Goal: Check status: Check status

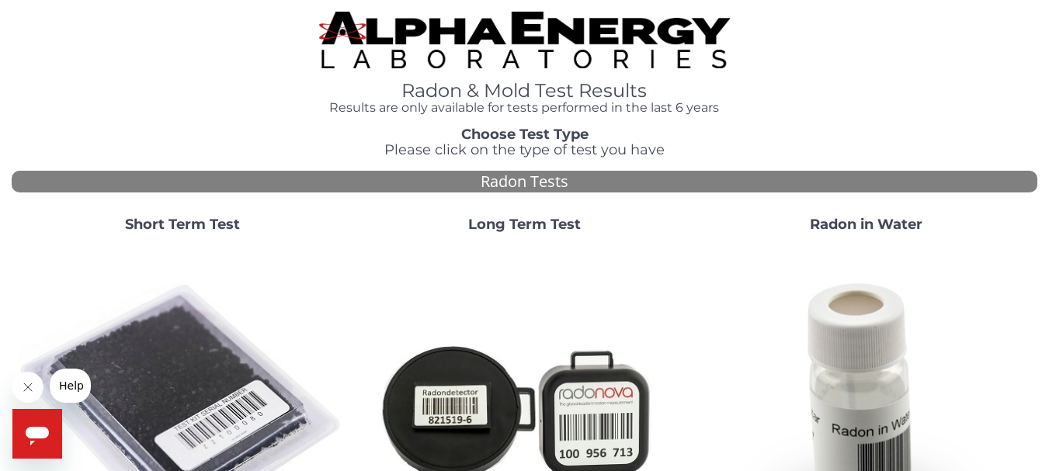
click at [169, 220] on strong "Short Term Test" at bounding box center [182, 224] width 115 height 17
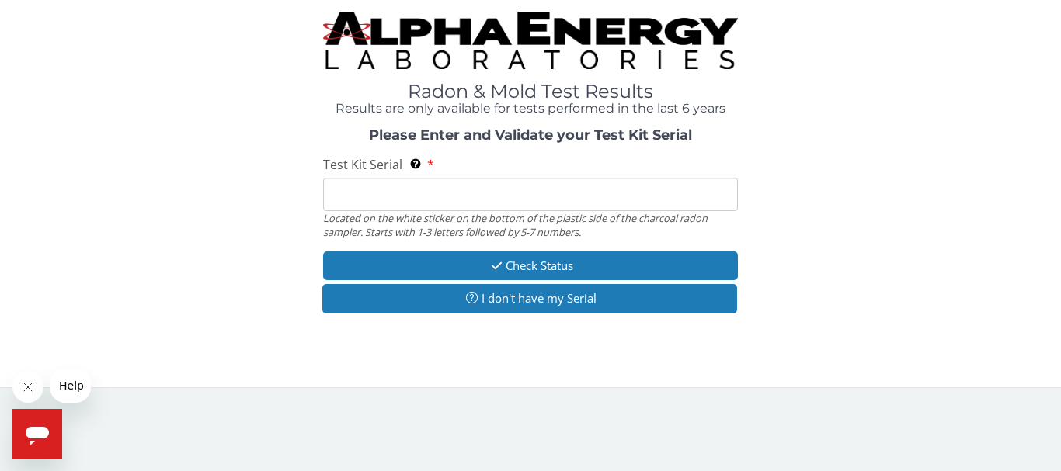
click at [359, 206] on input "Test Kit Serial Located on the white sticker on the bottom of the plastic side …" at bounding box center [530, 194] width 415 height 33
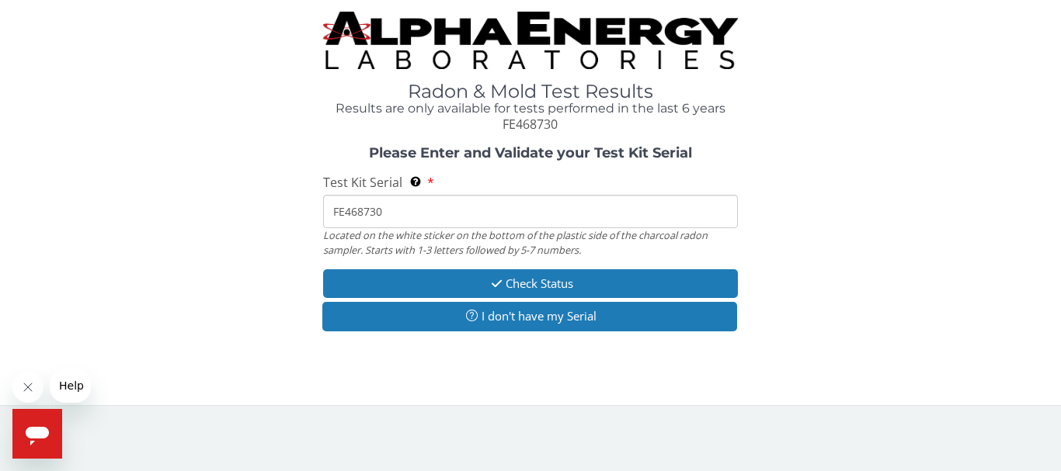
type input "FE468730"
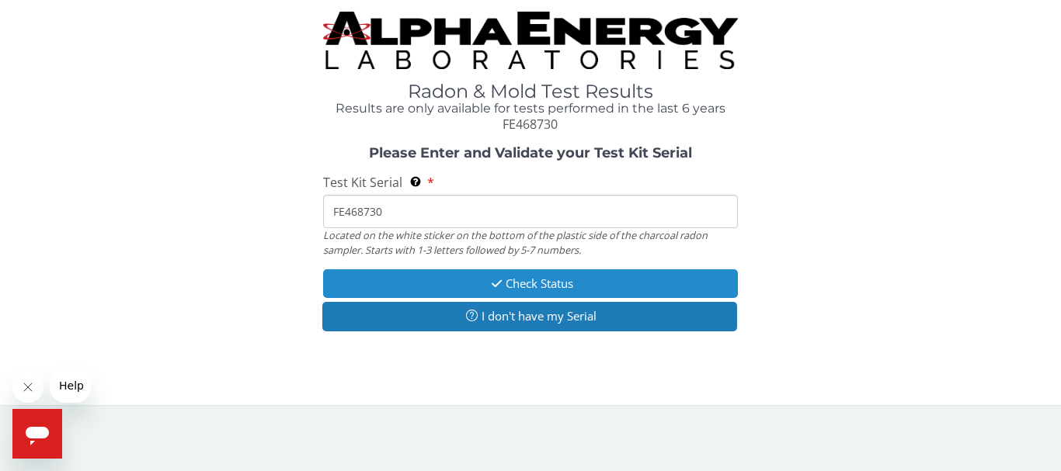
click at [416, 284] on button "Check Status" at bounding box center [530, 284] width 415 height 29
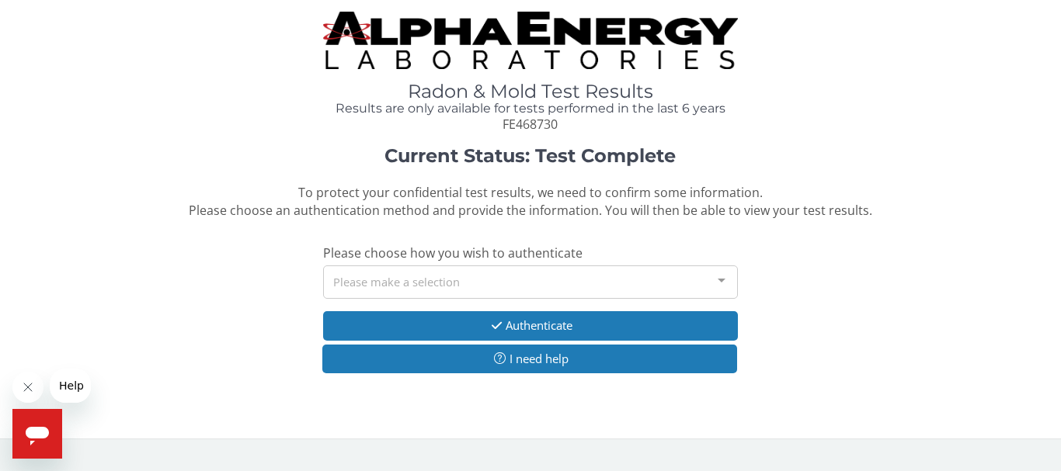
click at [722, 282] on div at bounding box center [721, 281] width 31 height 30
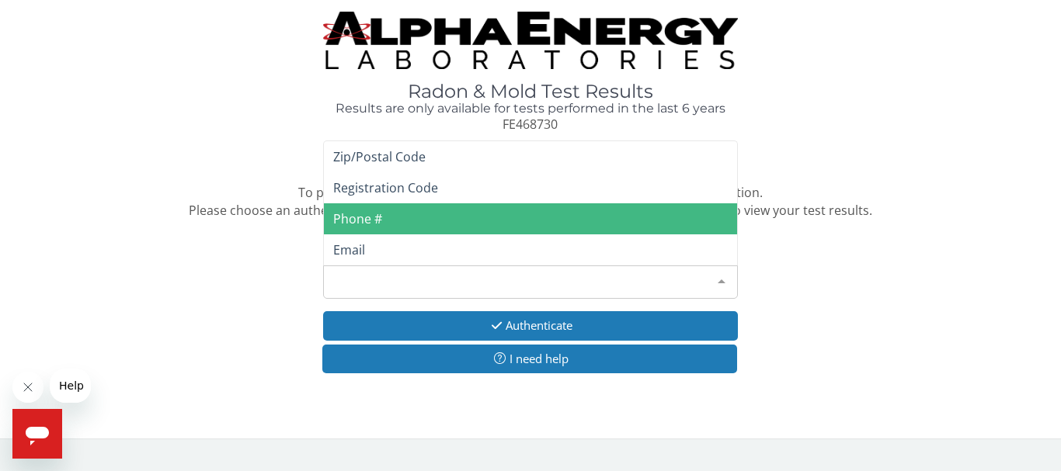
click at [706, 232] on span "Phone #" at bounding box center [530, 219] width 413 height 31
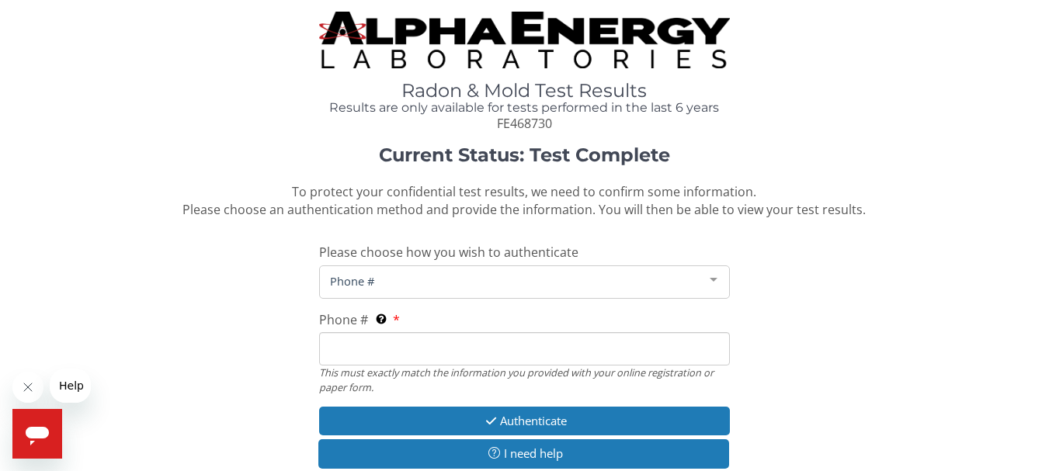
click at [382, 347] on input "Phone # This must exactly match the information you provided with your online r…" at bounding box center [524, 348] width 410 height 33
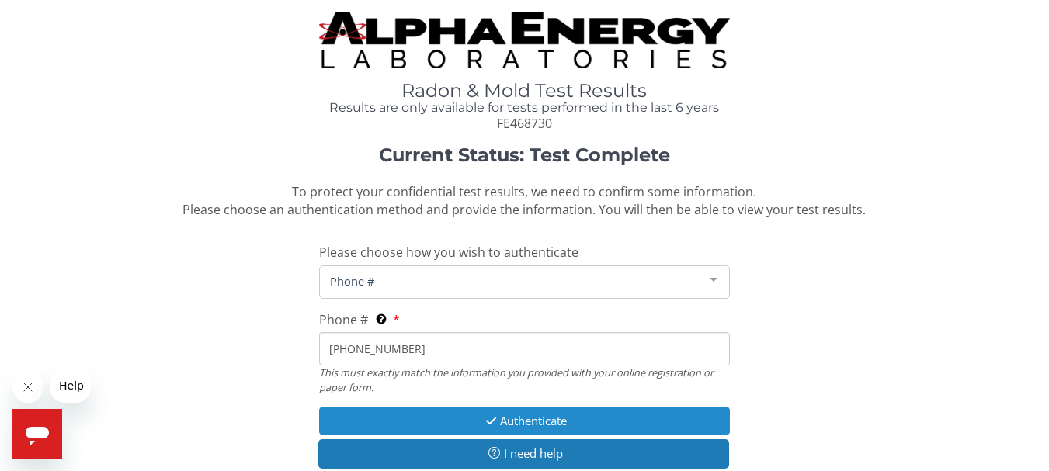
type input "[PHONE_NUMBER]"
click at [482, 421] on icon "button" at bounding box center [491, 422] width 18 height 12
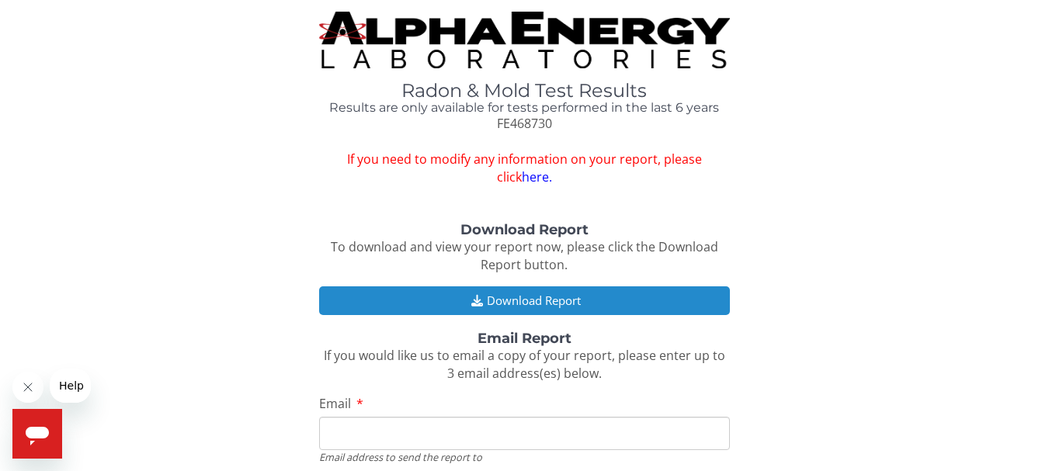
click at [549, 300] on button "Download Report" at bounding box center [524, 301] width 410 height 29
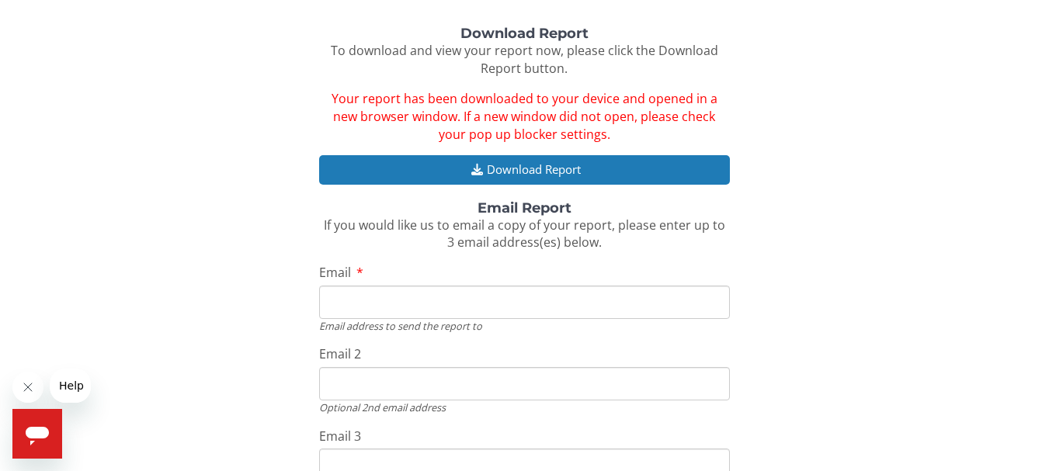
scroll to position [216, 0]
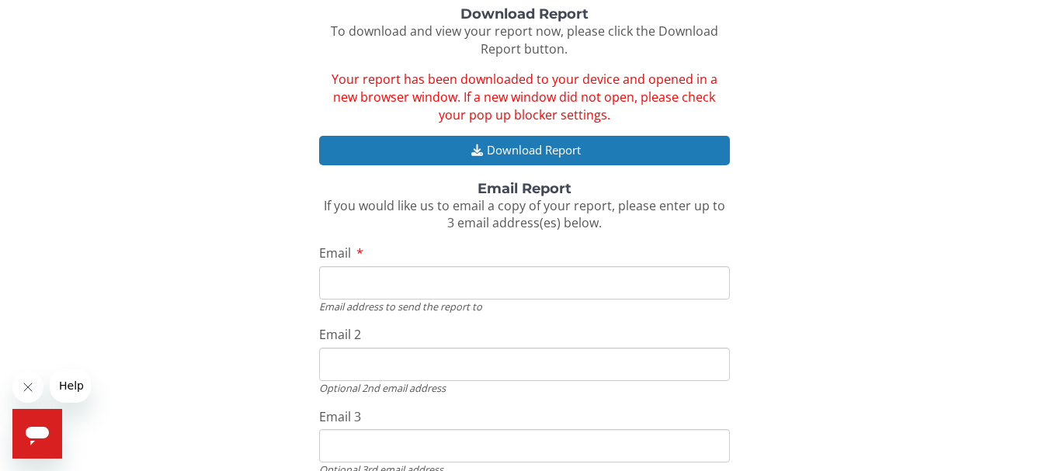
click at [386, 280] on input "Email" at bounding box center [524, 282] width 410 height 33
type input "[EMAIL_ADDRESS][DOMAIN_NAME]"
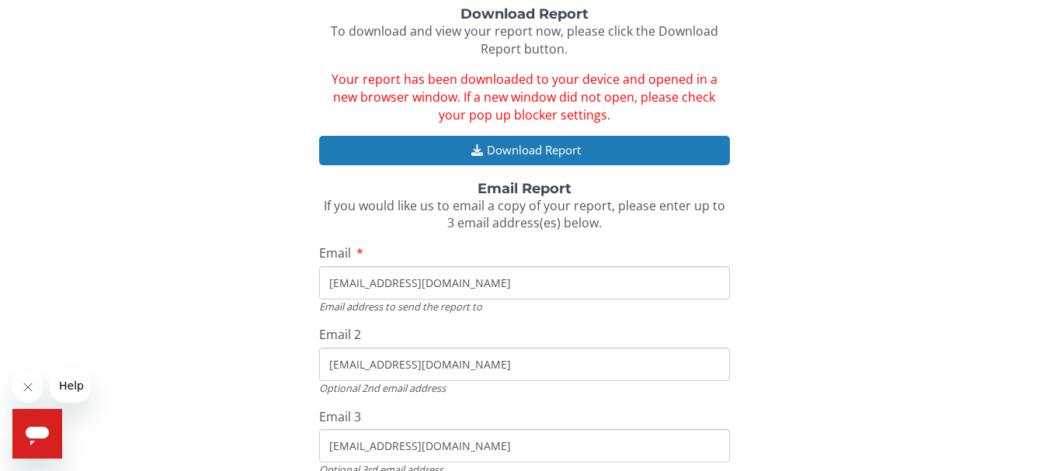
click at [458, 367] on input "[EMAIL_ADDRESS][DOMAIN_NAME]" at bounding box center [524, 364] width 410 height 33
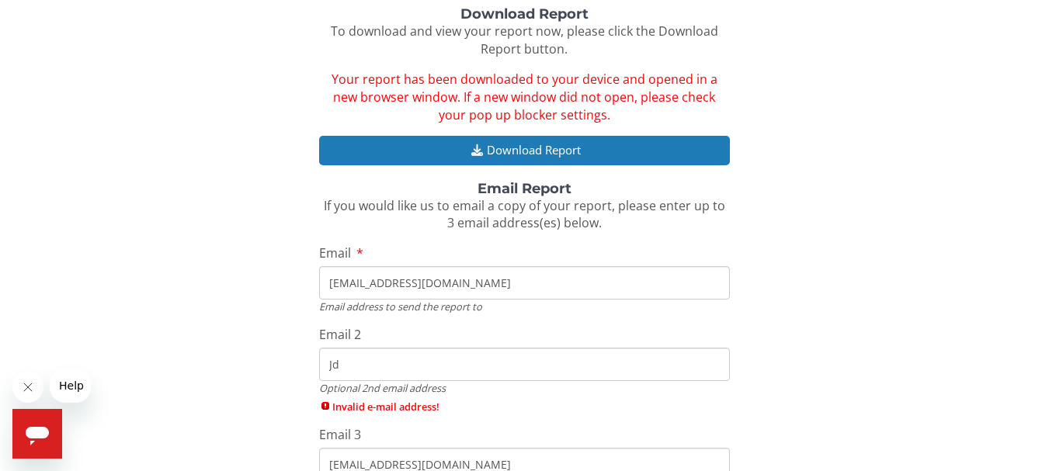
type input "J"
type input "L"
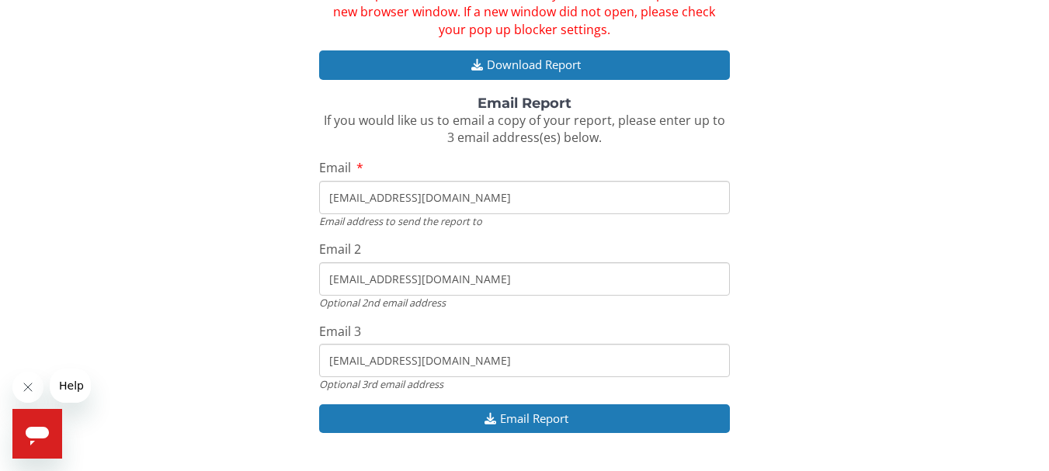
scroll to position [289, 0]
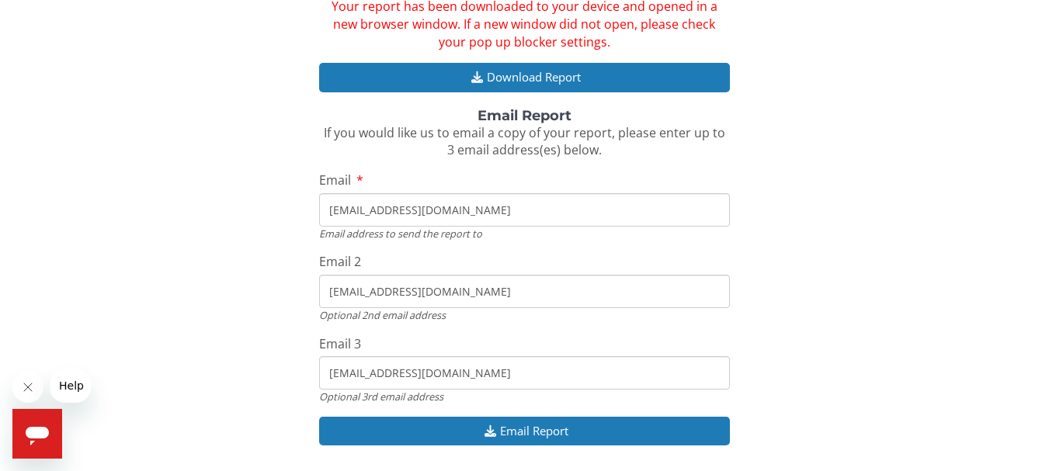
type input "[EMAIL_ADDRESS][DOMAIN_NAME]"
click at [458, 370] on input "[EMAIL_ADDRESS][DOMAIN_NAME]" at bounding box center [524, 373] width 410 height 33
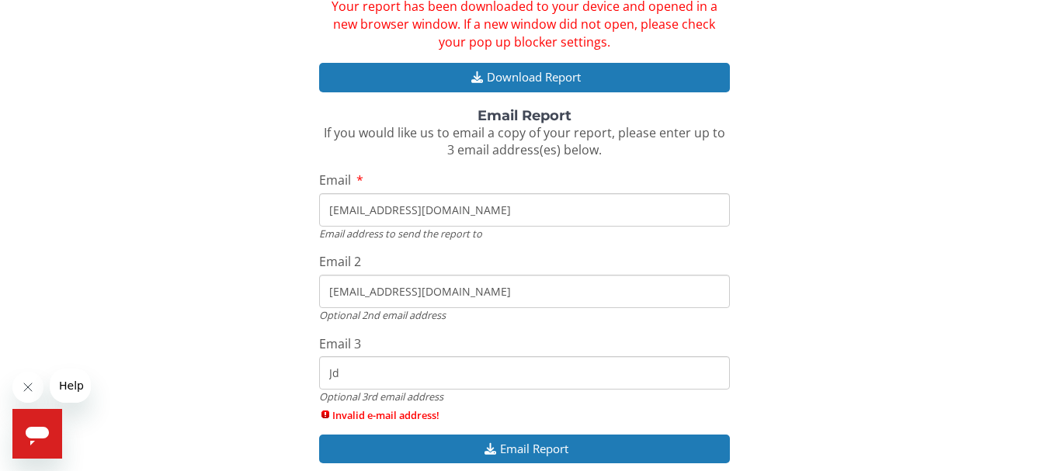
type input "J"
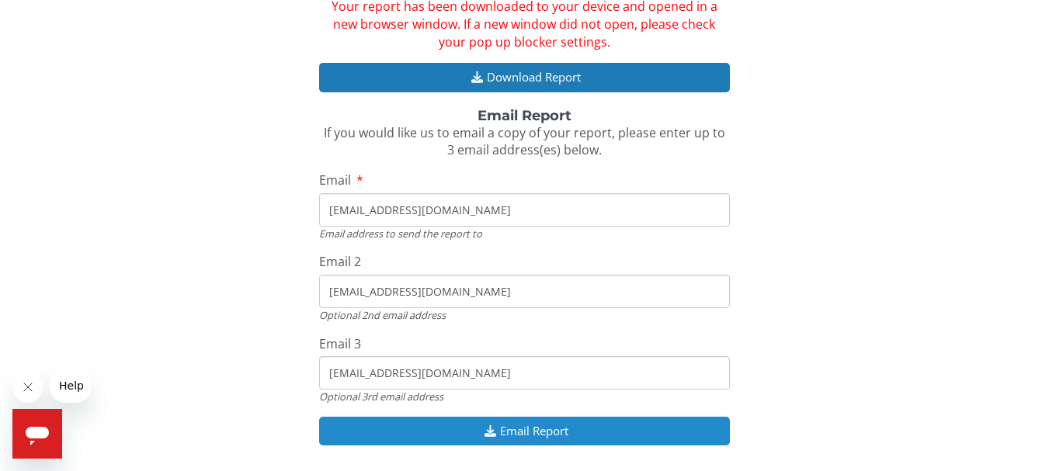
type input "[EMAIL_ADDRESS][DOMAIN_NAME]"
click at [499, 431] on button "Email Report" at bounding box center [524, 431] width 410 height 29
